Goal: Task Accomplishment & Management: Use online tool/utility

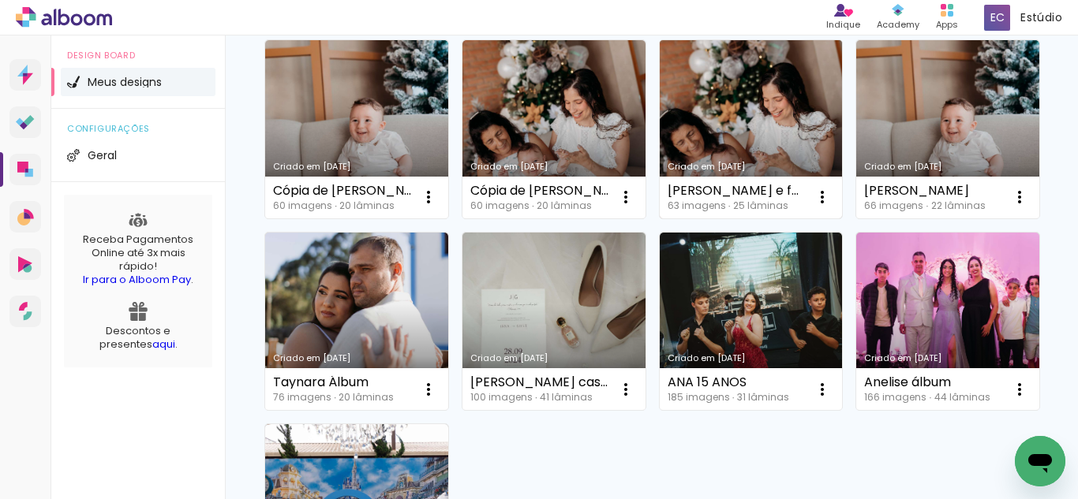
scroll to position [174, 0]
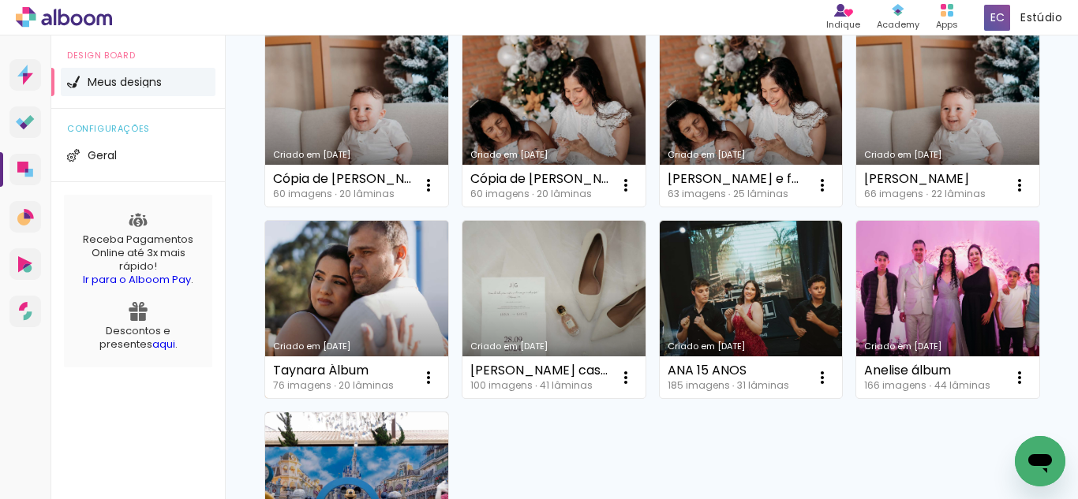
click at [448, 279] on link "Criado em [DATE]" at bounding box center [356, 310] width 183 height 178
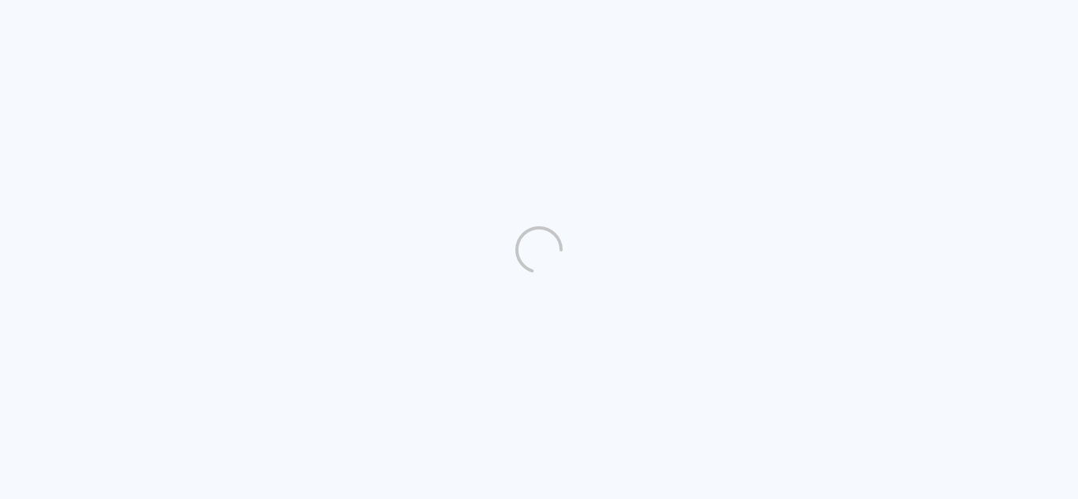
click at [386, 327] on body "link( href="../../bower_components/polymer/polymer.html" rel="import" ) picture…" at bounding box center [539, 249] width 1078 height 499
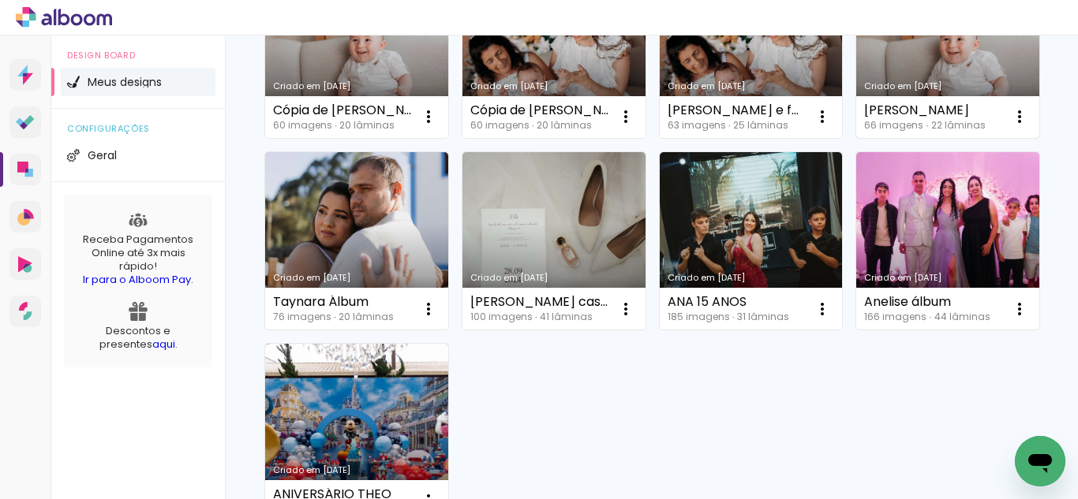
scroll to position [232, 0]
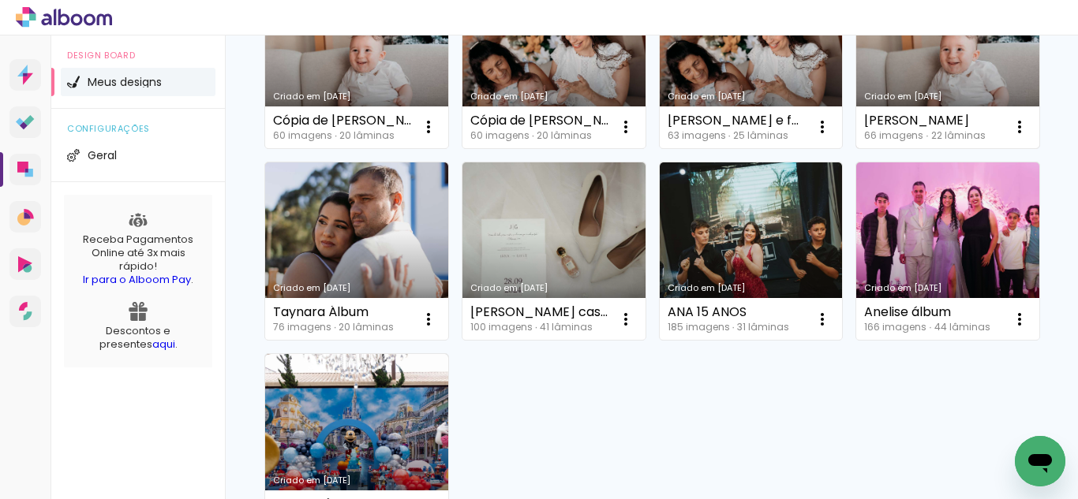
click at [856, 148] on link "Criado em [DATE]" at bounding box center [947, 59] width 183 height 178
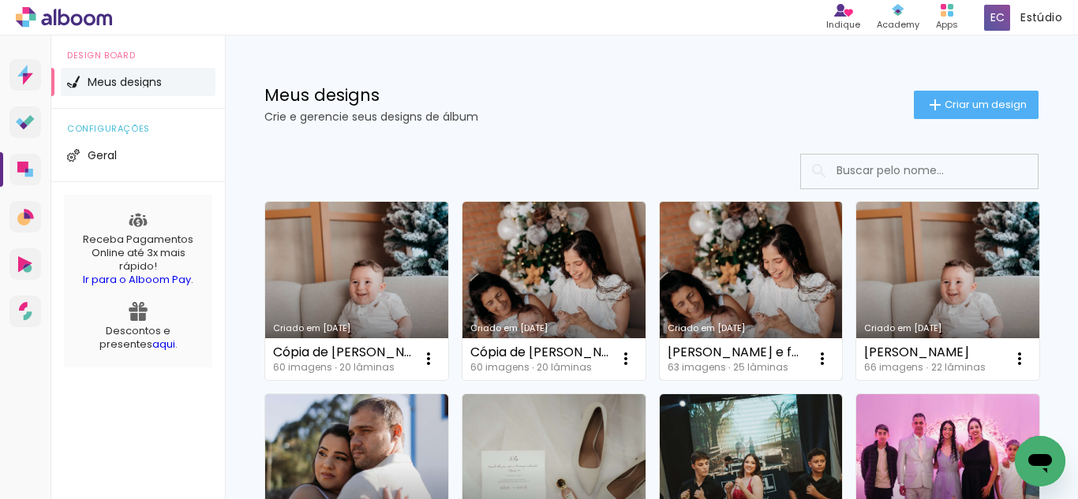
click at [692, 313] on link "Criado em [DATE]" at bounding box center [751, 291] width 183 height 178
